Goal: Task Accomplishment & Management: Manage account settings

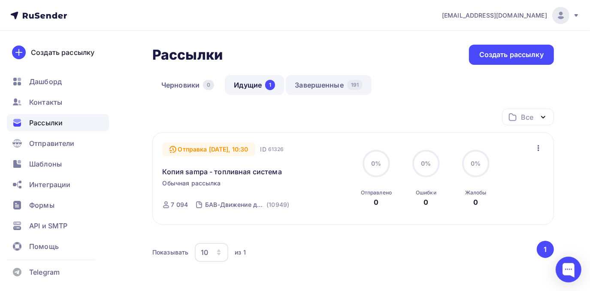
click at [310, 86] on link "Завершенные 191" at bounding box center [329, 85] width 86 height 20
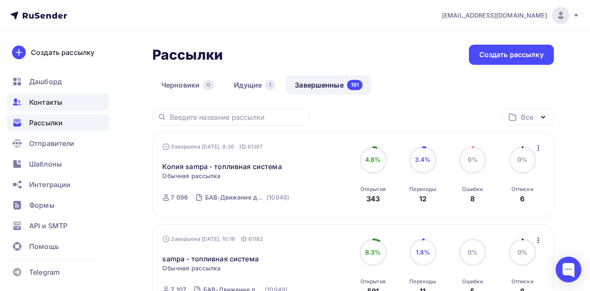
click at [50, 99] on span "Контакты" at bounding box center [45, 102] width 33 height 10
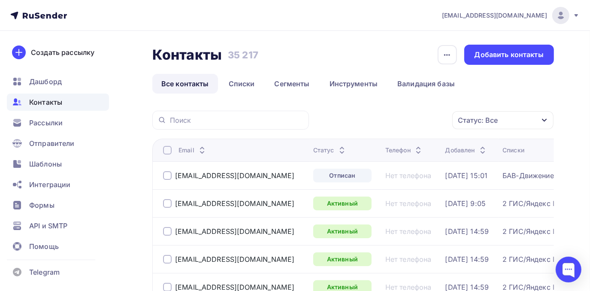
click at [163, 173] on div at bounding box center [167, 175] width 9 height 9
click at [403, 125] on div "Действие" at bounding box center [388, 120] width 113 height 17
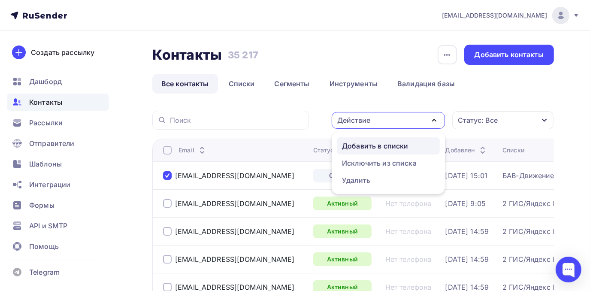
click at [387, 144] on div "Добавить в списки" at bounding box center [375, 146] width 66 height 10
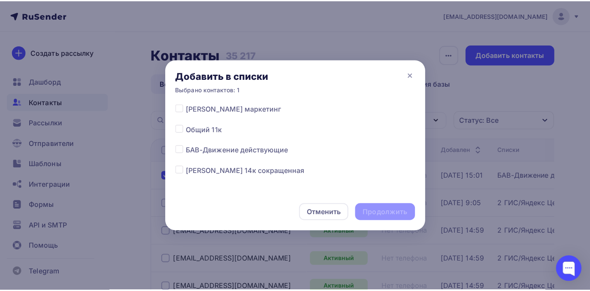
scroll to position [195, 0]
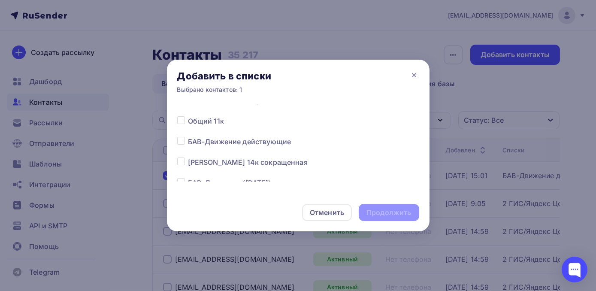
click at [267, 143] on span "БАВ-Движение действующие" at bounding box center [239, 141] width 103 height 10
click at [174, 139] on div "Все списки 2 ГИС/Яндекс Центральный регион РФ Новосибирск Светлана SORL СПБ Тес…" at bounding box center [298, 148] width 263 height 89
click at [188, 136] on label at bounding box center [188, 136] width 0 height 0
click at [178, 142] on input "checkbox" at bounding box center [181, 140] width 8 height 8
checkbox input "true"
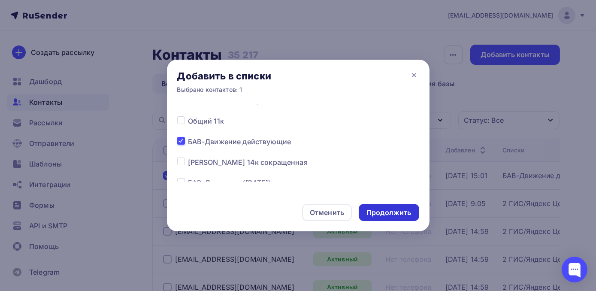
click at [385, 214] on div "Продолжить" at bounding box center [388, 213] width 45 height 10
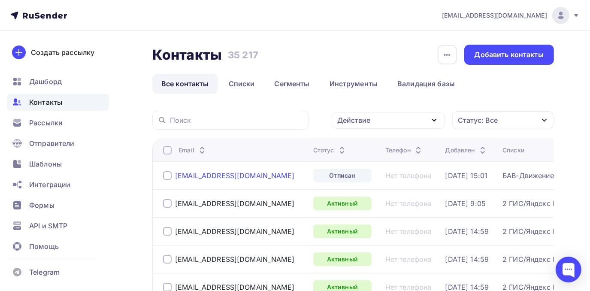
drag, startPoint x: 253, startPoint y: 175, endPoint x: 176, endPoint y: 175, distance: 76.8
click at [176, 175] on div "[EMAIL_ADDRESS][DOMAIN_NAME]" at bounding box center [234, 176] width 143 height 14
copy div "[EMAIL_ADDRESS][DOMAIN_NAME]"
click at [560, 268] on div at bounding box center [569, 270] width 26 height 26
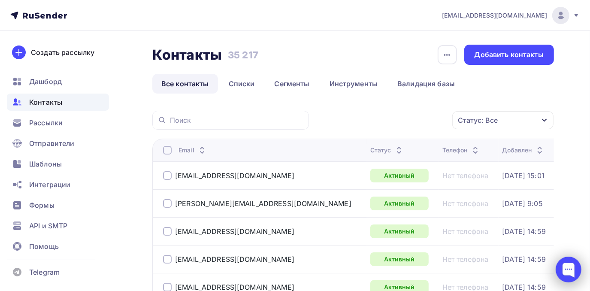
click at [567, 269] on div at bounding box center [569, 270] width 26 height 26
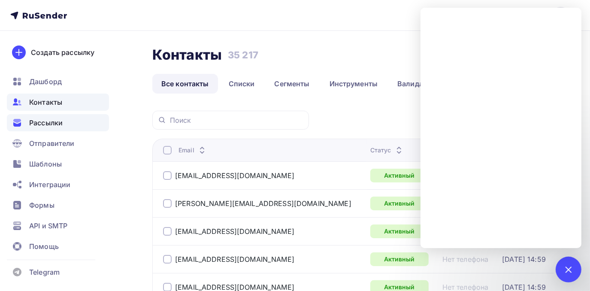
click at [65, 119] on div "Рассылки" at bounding box center [58, 122] width 102 height 17
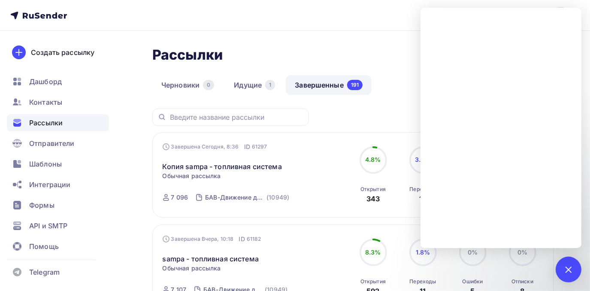
click at [372, 26] on nav "[EMAIL_ADDRESS][DOMAIN_NAME] Аккаунт Тарифы Выйти Создать рассылку [GEOGRAPHIC_…" at bounding box center [295, 15] width 590 height 31
click at [374, 64] on div "Рассылки Рассылки Создать рассылку" at bounding box center [353, 55] width 402 height 20
click at [570, 273] on div at bounding box center [569, 269] width 12 height 12
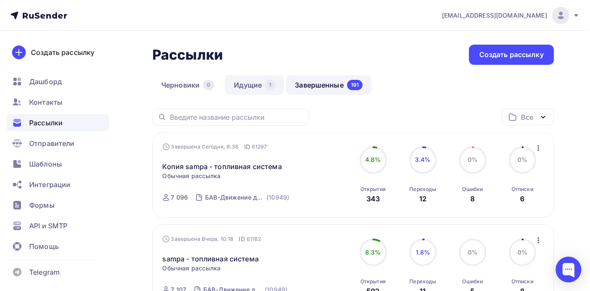
click at [252, 89] on link "Идущие 1" at bounding box center [254, 85] width 59 height 20
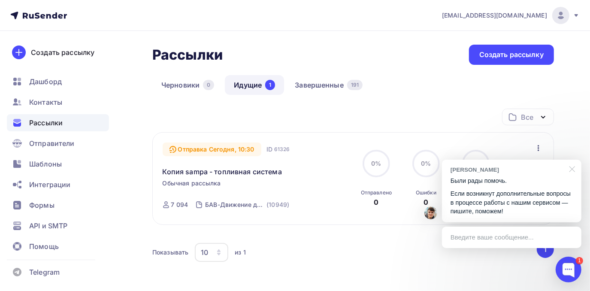
click at [570, 168] on div at bounding box center [570, 169] width 21 height 18
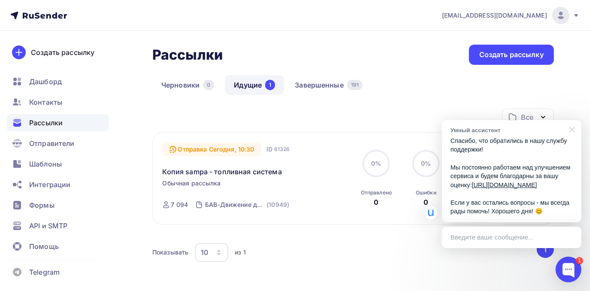
click at [576, 120] on div at bounding box center [570, 129] width 21 height 18
